Goal: Information Seeking & Learning: Learn about a topic

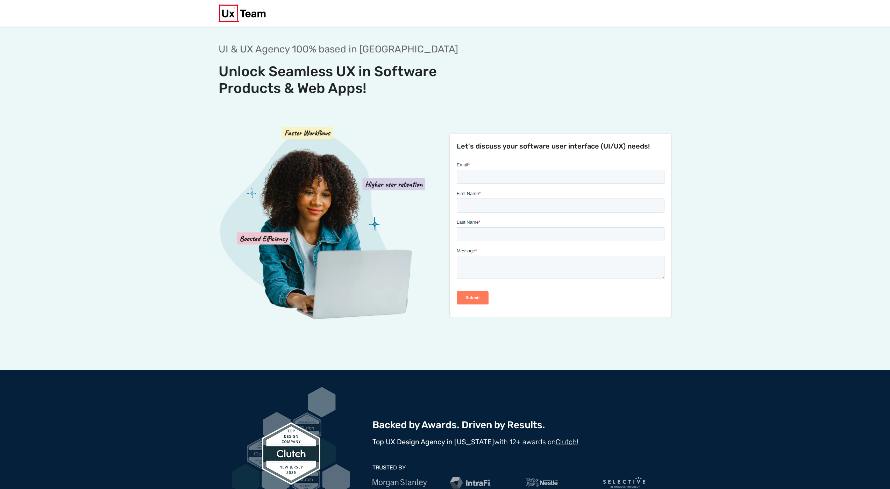
click at [230, 18] on img at bounding box center [242, 13] width 48 height 17
click at [231, 18] on img at bounding box center [242, 13] width 48 height 17
drag, startPoint x: 158, startPoint y: 29, endPoint x: 241, endPoint y: 22, distance: 83.1
click at [160, 29] on section "UI & UX Agency 100% based in USA Unlock Seamless UX in Software Products & Web …" at bounding box center [445, 199] width 890 height 344
click at [248, 19] on img at bounding box center [242, 13] width 48 height 17
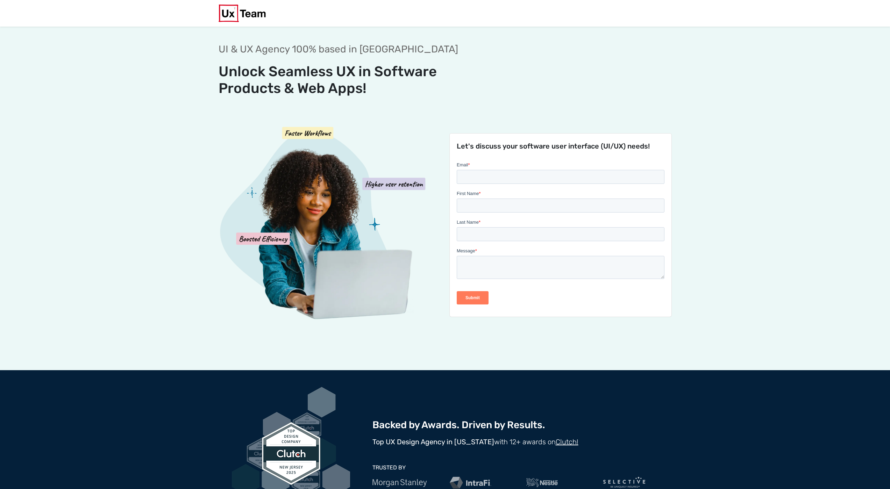
click at [167, 79] on section "UI & UX Agency 100% based in [GEOGRAPHIC_DATA] Unlock Seamless UX in Software P…" at bounding box center [445, 199] width 890 height 344
click at [240, 16] on img at bounding box center [242, 13] width 48 height 17
click at [193, 39] on section "UI & UX Agency 100% based in [GEOGRAPHIC_DATA] Unlock Seamless UX in Software P…" at bounding box center [445, 199] width 890 height 344
click at [250, 17] on img at bounding box center [242, 13] width 48 height 17
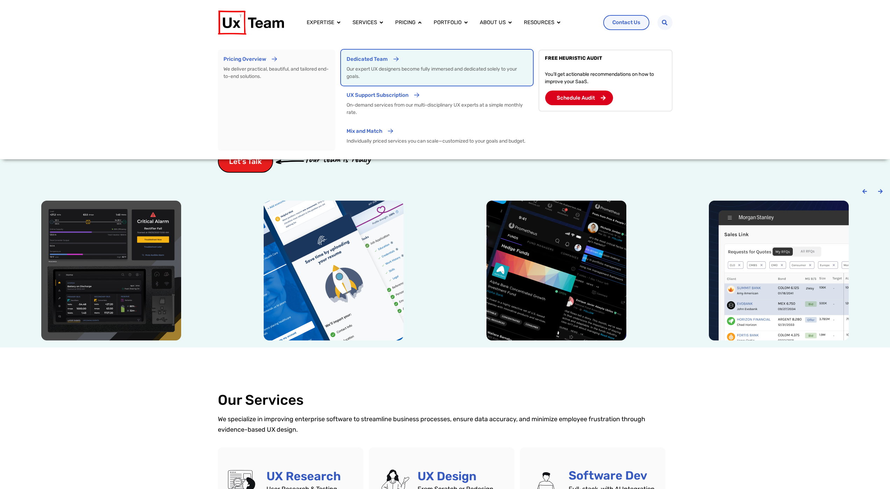
click at [379, 59] on p "Dedicated Team" at bounding box center [366, 59] width 41 height 8
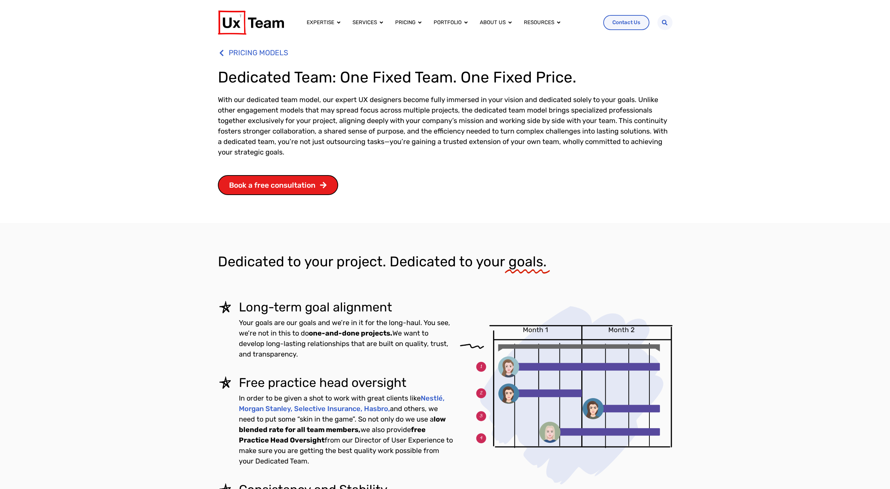
click at [167, 210] on div "PRICING MODELS Dedicated Team: One Fixed Team. One Fixed Price. With our dedica…" at bounding box center [445, 134] width 890 height 178
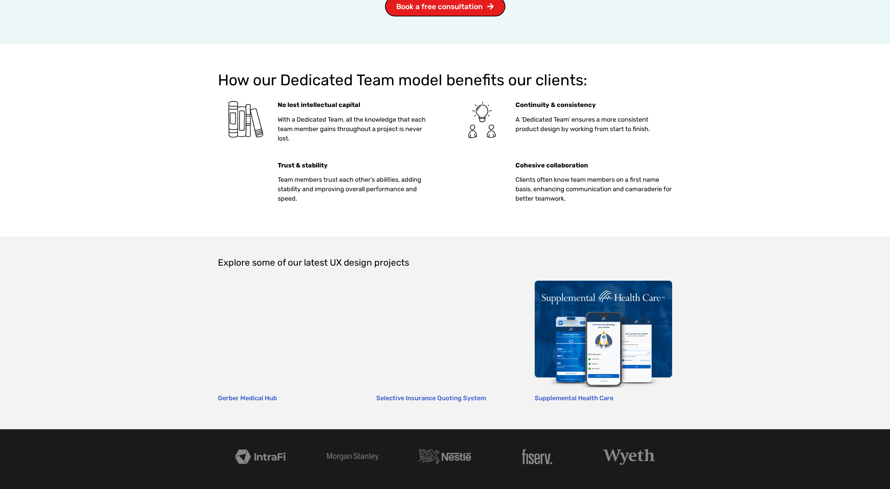
scroll to position [1000, 0]
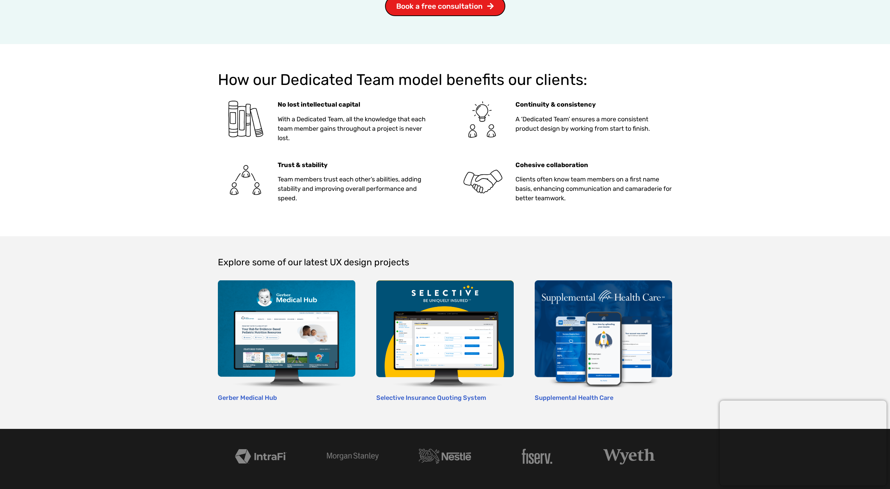
click at [785, 68] on div "How our Dedicated Team model benefits our clients: No lost intellectual capital…" at bounding box center [445, 140] width 890 height 192
